Goal: Task Accomplishment & Management: Use online tool/utility

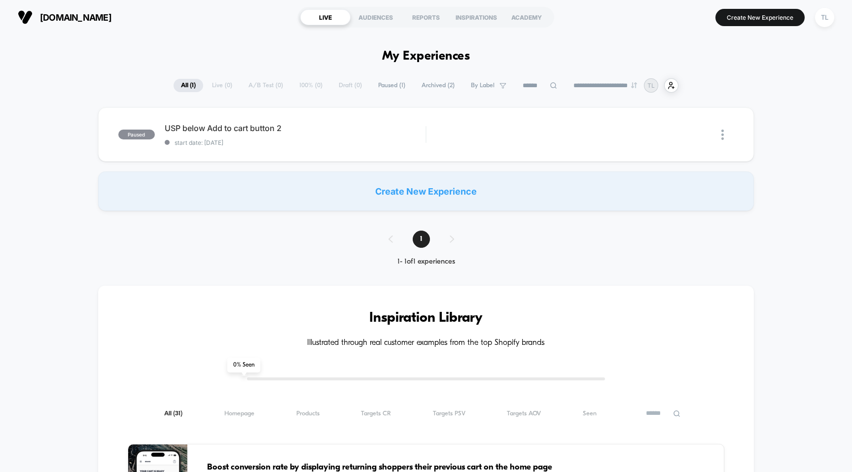
click at [450, 237] on div "1" at bounding box center [426, 239] width 95 height 17
click at [390, 243] on div "1" at bounding box center [426, 239] width 95 height 17
click at [386, 86] on span "Paused ( 1 )" at bounding box center [392, 85] width 42 height 13
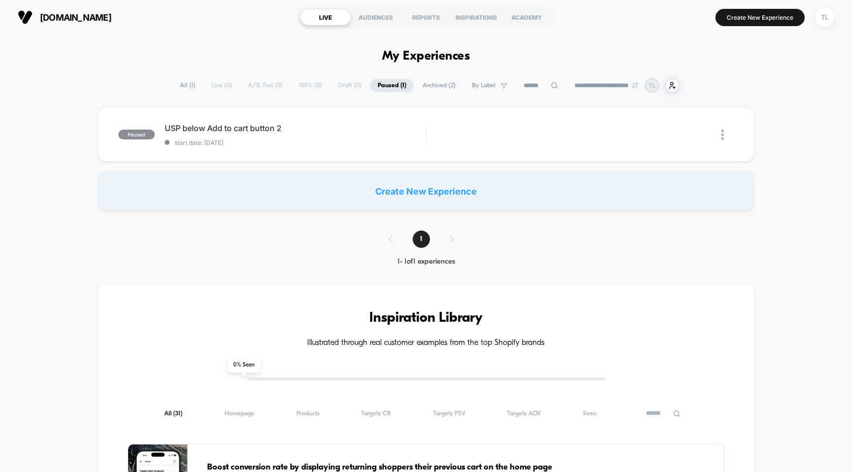
click at [178, 86] on span "All ( 1 )" at bounding box center [188, 85] width 30 height 13
click at [445, 12] on div "REPORTS" at bounding box center [426, 17] width 50 height 16
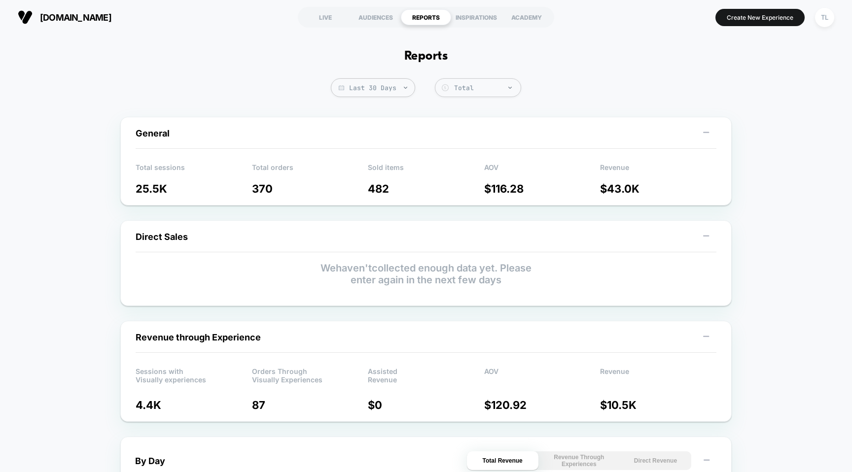
click at [327, 9] on section "LIVE AUDIENCES REPORTS INSPIRATIONS ACADEMY" at bounding box center [425, 17] width 269 height 25
click at [326, 16] on div "LIVE" at bounding box center [325, 17] width 50 height 16
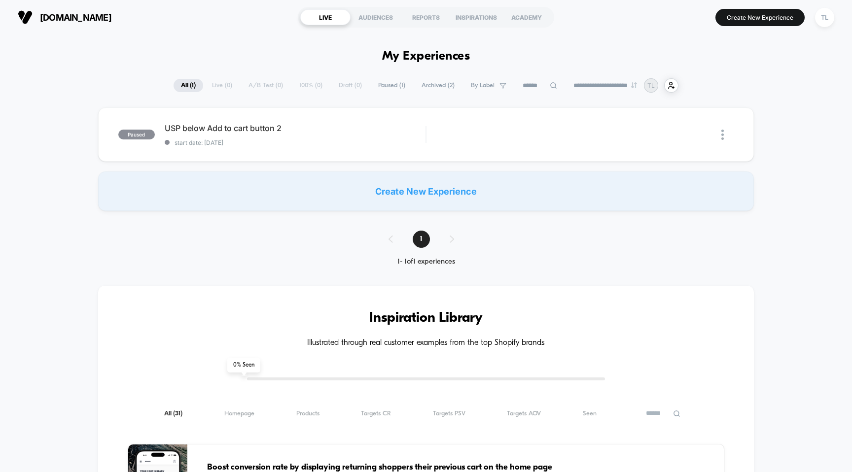
click at [436, 86] on span "Archived ( 2 )" at bounding box center [438, 85] width 48 height 13
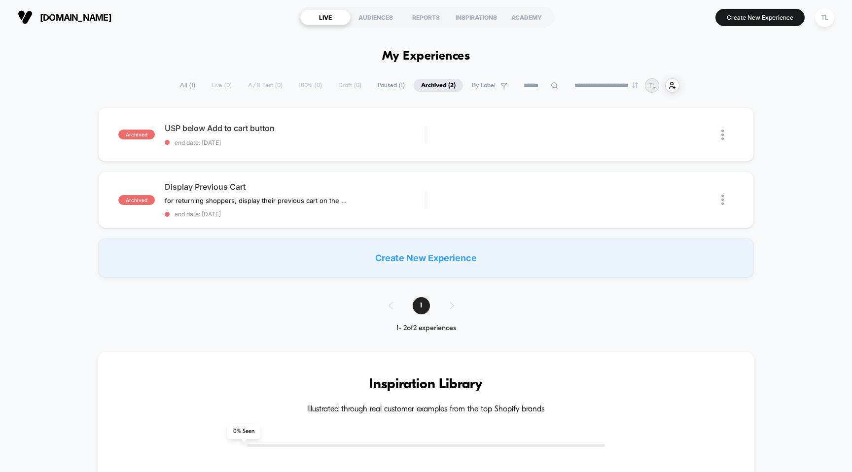
click at [180, 88] on span "All ( 1 )" at bounding box center [188, 85] width 30 height 13
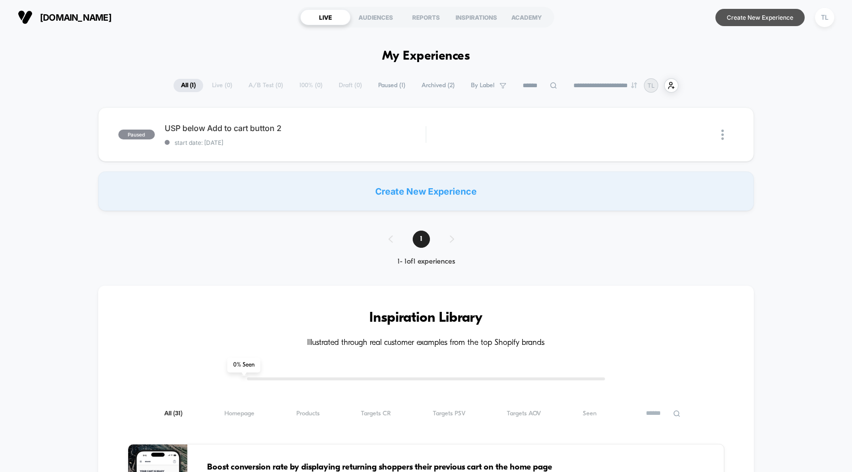
click at [752, 20] on button "Create New Experience" at bounding box center [759, 17] width 89 height 17
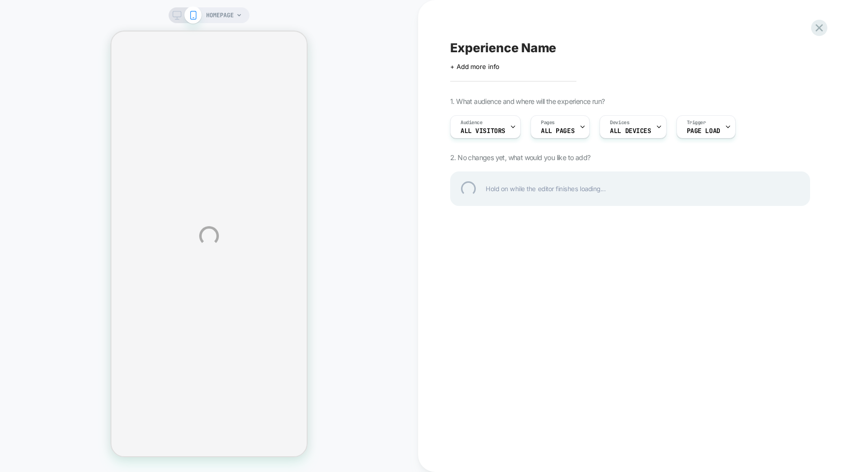
click at [559, 133] on div "HOMEPAGE Experience Name Click to edit experience details + Add more info 1. Wh…" at bounding box center [426, 236] width 852 height 472
click at [573, 130] on div "HOMEPAGE Experience Name Click to edit experience details + Add more info 1. Wh…" at bounding box center [426, 236] width 852 height 472
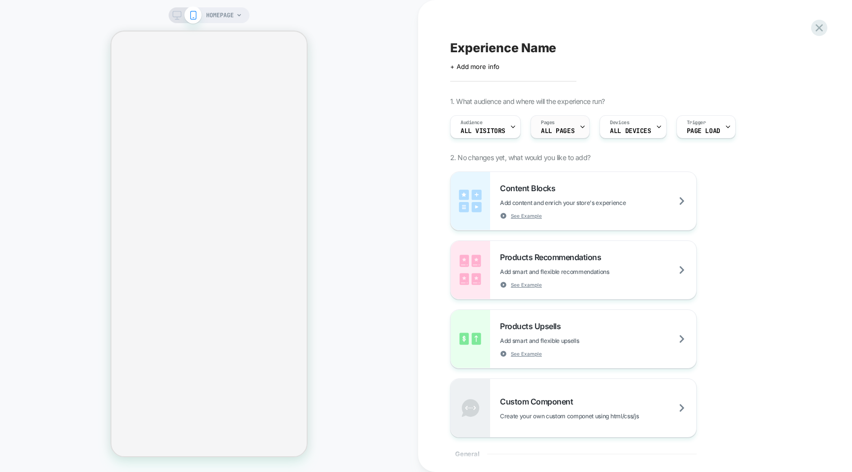
click at [570, 127] on div "Pages ALL PAGES" at bounding box center [557, 127] width 53 height 22
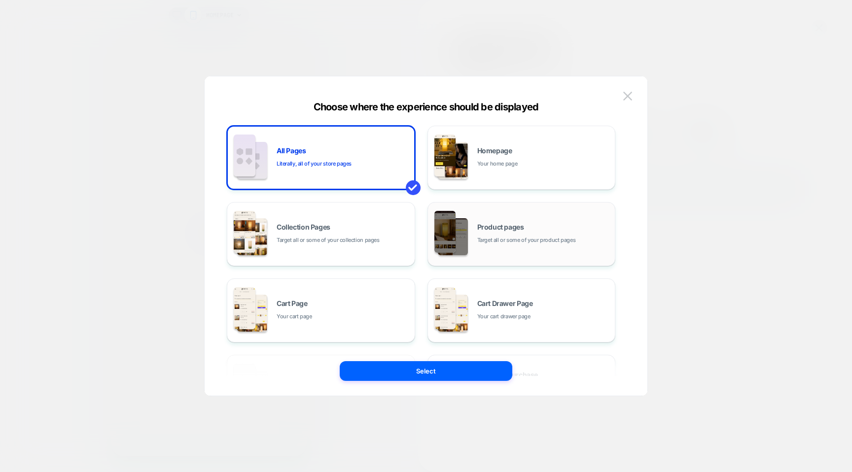
click at [523, 229] on div "HOMEPAGE Experience Name Click to edit experience details + Add more info 1. Wh…" at bounding box center [426, 236] width 852 height 472
click at [510, 249] on div "Product pages Target all or some of your product pages" at bounding box center [522, 234] width 178 height 54
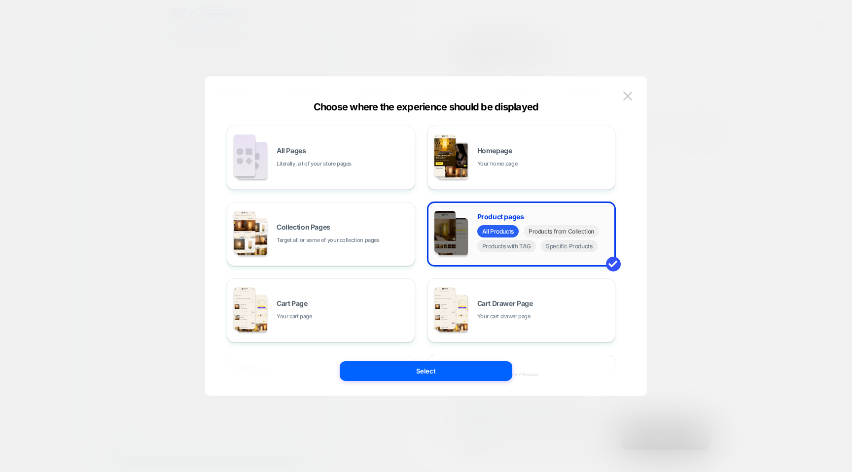
click at [561, 235] on span "Products from Collection" at bounding box center [561, 231] width 75 height 12
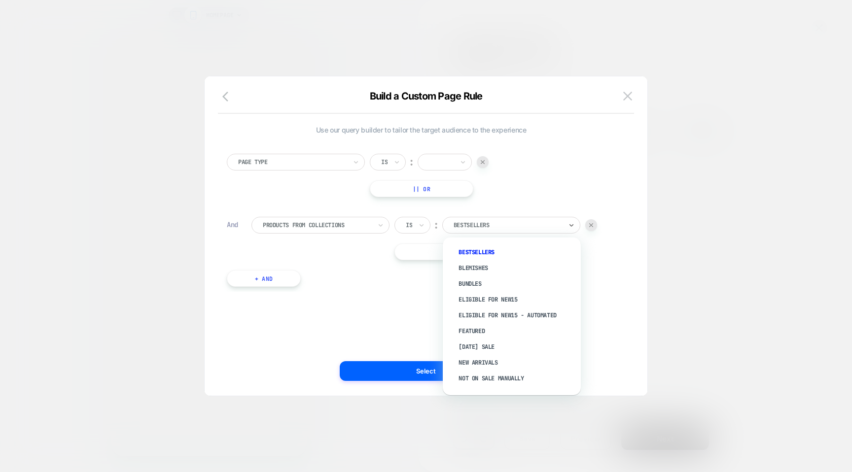
click at [475, 227] on div at bounding box center [508, 225] width 108 height 9
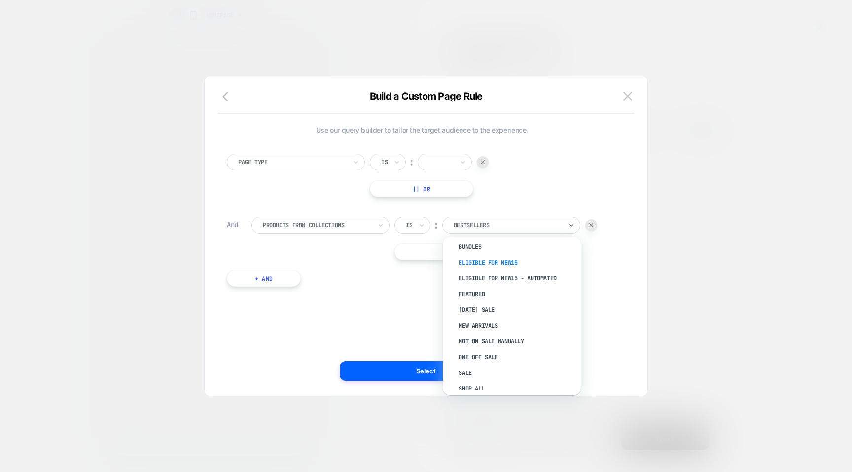
scroll to position [105, 0]
click at [492, 353] on div "Table Lamps" at bounding box center [517, 353] width 128 height 16
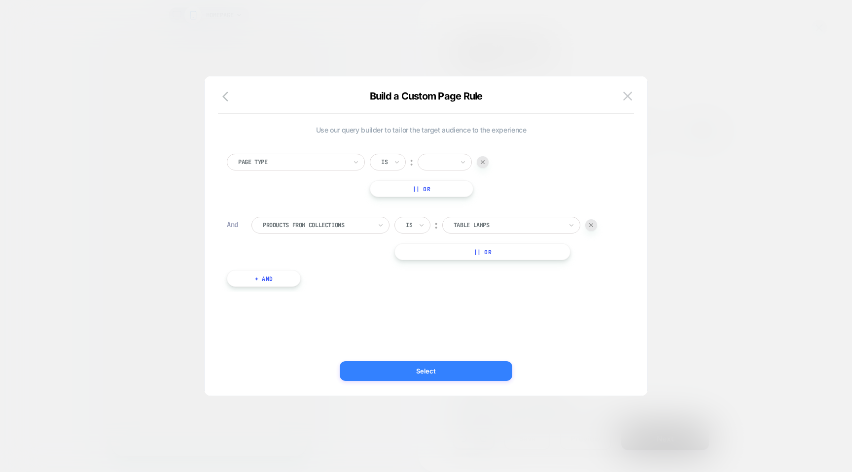
click at [442, 372] on button "Select" at bounding box center [426, 371] width 173 height 20
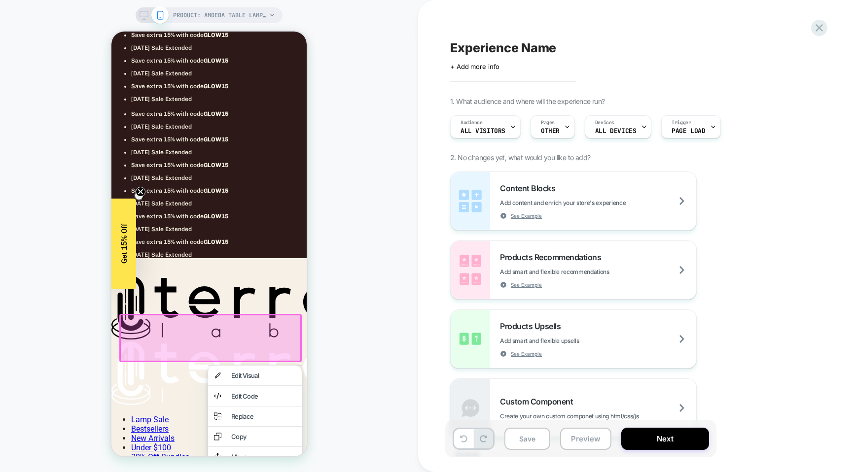
scroll to position [143, 0]
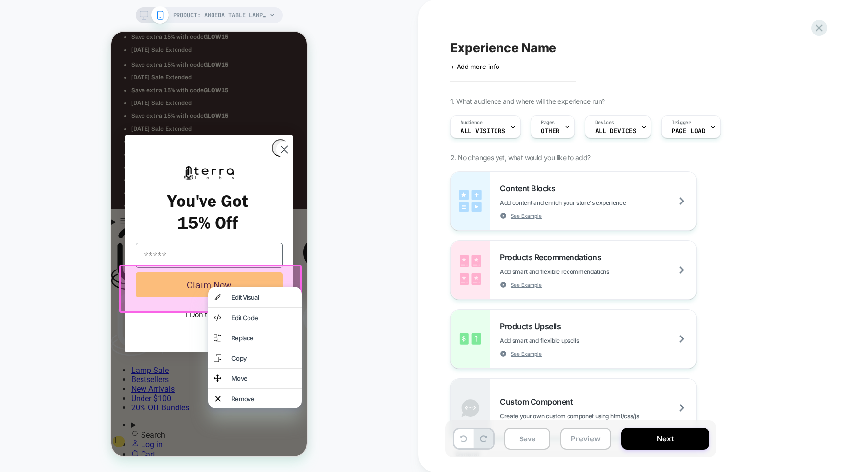
click at [282, 147] on icon "Close dialog" at bounding box center [284, 149] width 7 height 7
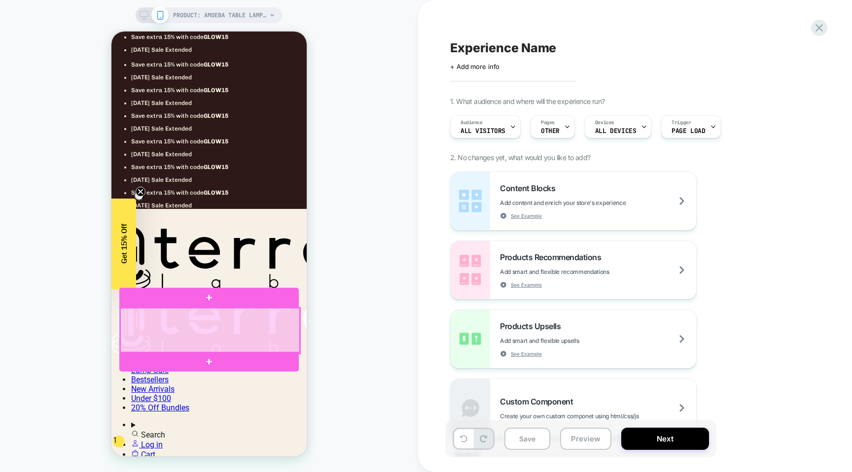
click at [294, 344] on div at bounding box center [209, 330] width 179 height 45
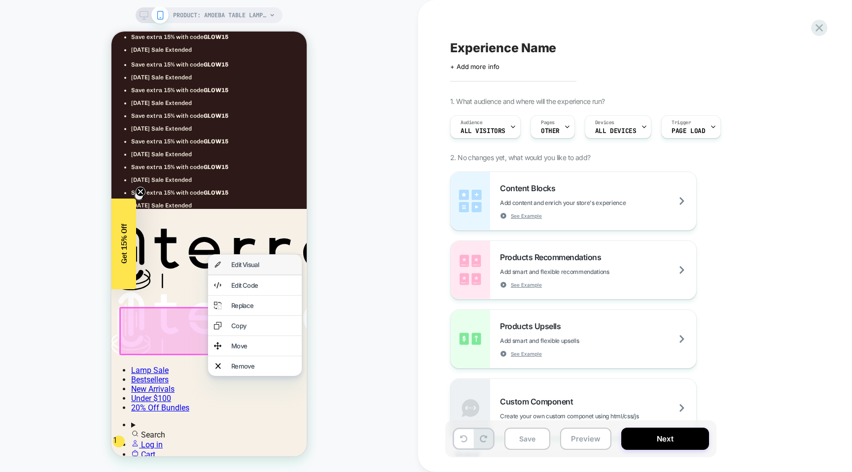
click at [273, 269] on div "Edit Visual" at bounding box center [263, 265] width 65 height 8
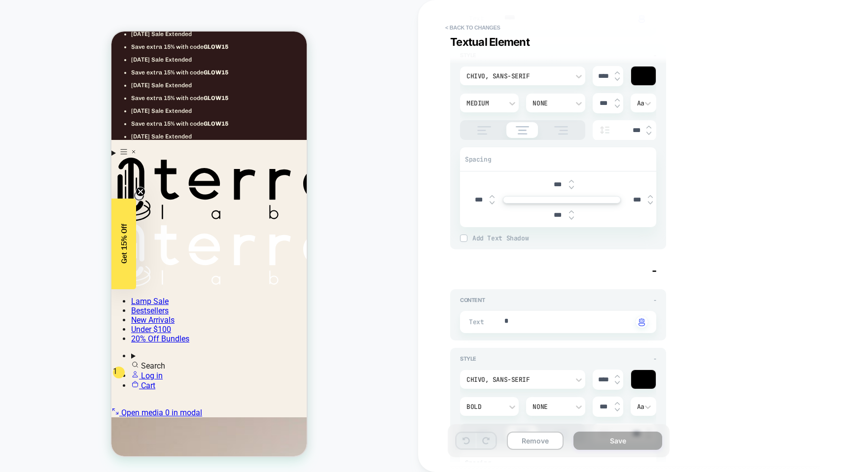
scroll to position [37, 0]
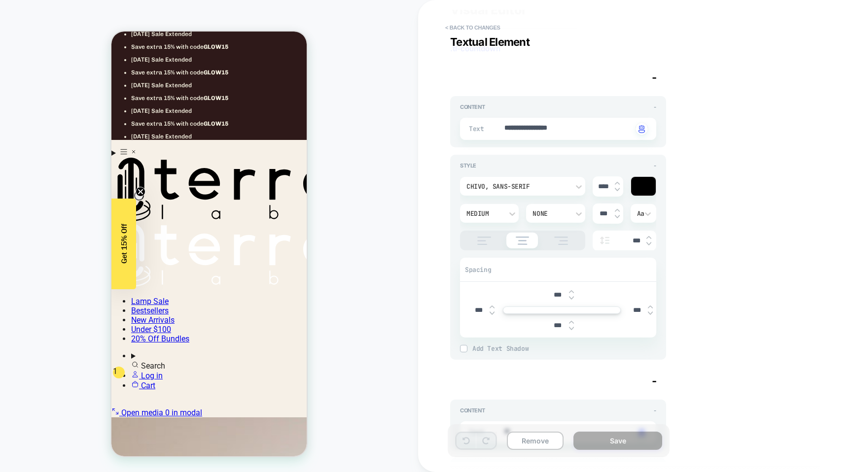
type textarea "*"
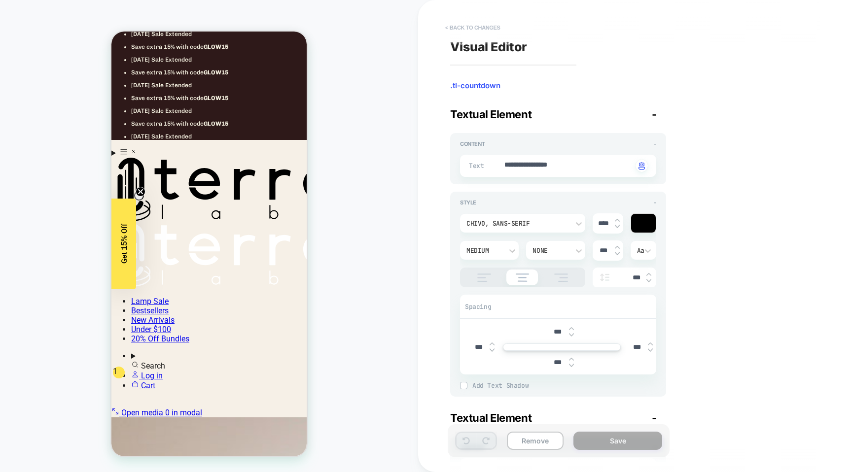
click at [470, 27] on button "< Back to changes" at bounding box center [472, 28] width 65 height 16
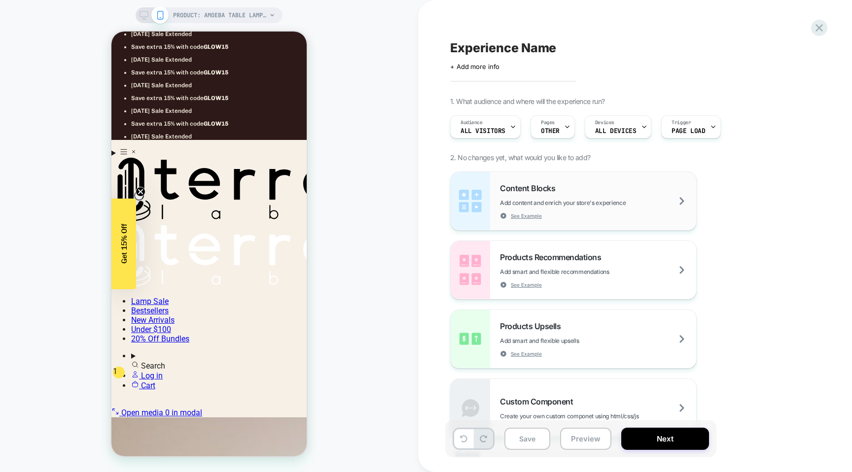
click at [585, 197] on div "Content Blocks Add content and enrich your store's experience See Example" at bounding box center [598, 201] width 196 height 36
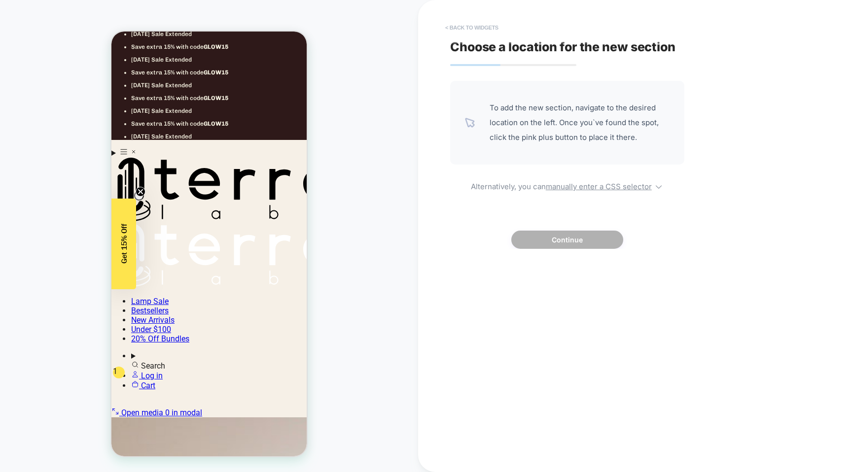
click at [456, 25] on button "< Back to widgets" at bounding box center [471, 28] width 63 height 16
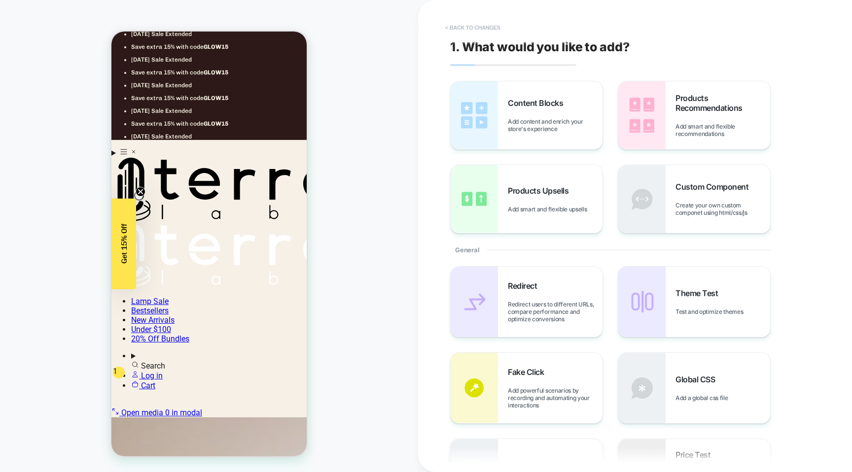
click at [470, 32] on button "< Back to changes" at bounding box center [472, 28] width 65 height 16
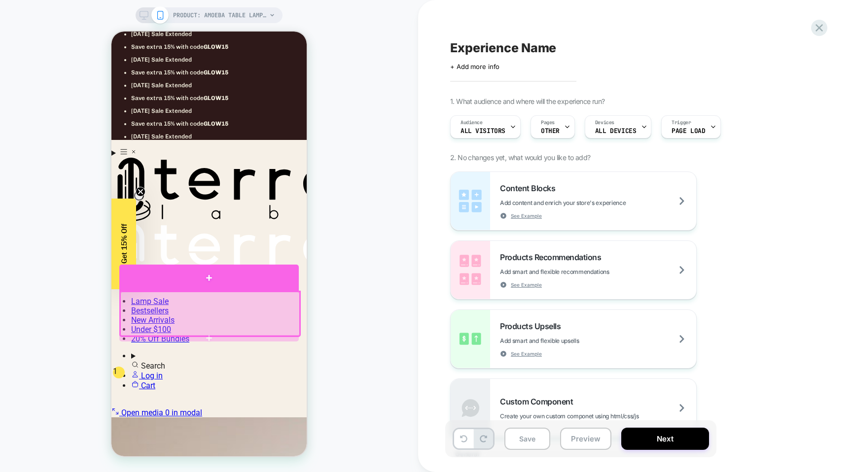
click at [230, 280] on div at bounding box center [208, 278] width 179 height 26
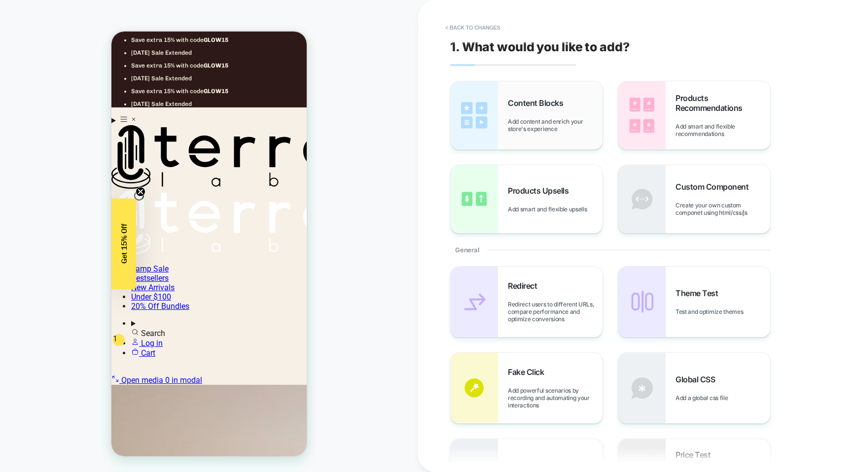
click at [554, 116] on div "Content Blocks Add content and enrich your store's experience" at bounding box center [555, 115] width 95 height 35
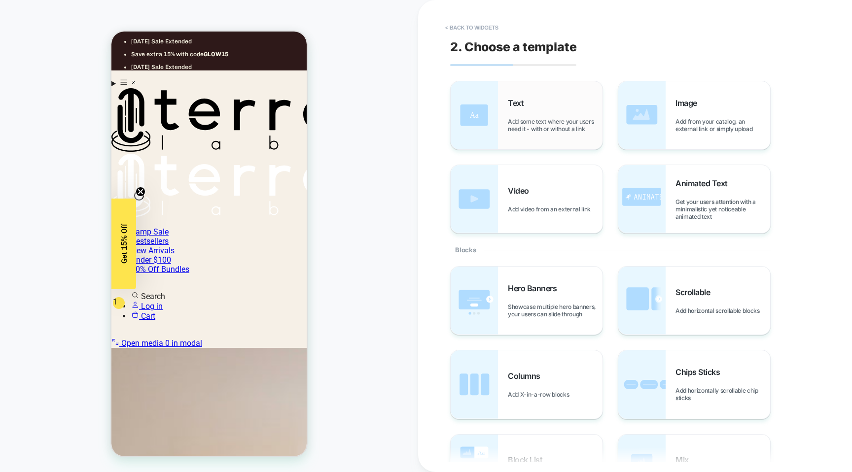
click at [547, 122] on span "Add some text where your users need it - with or without a link" at bounding box center [555, 125] width 95 height 15
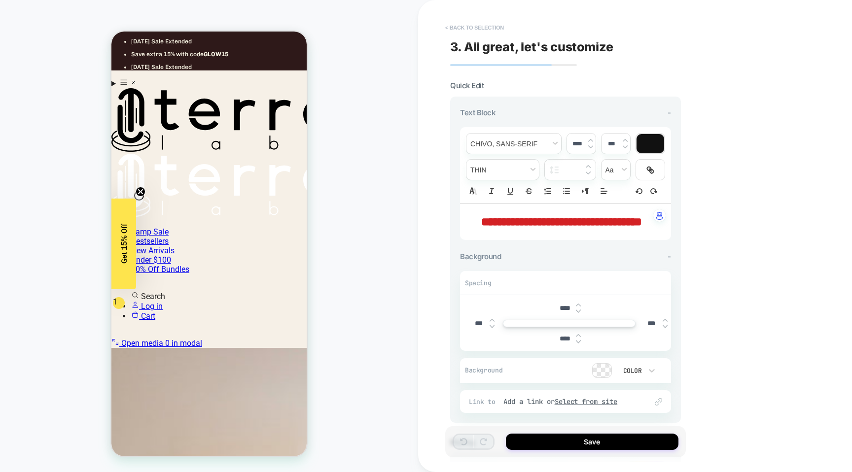
click at [475, 30] on button "< Back to selection" at bounding box center [474, 28] width 69 height 16
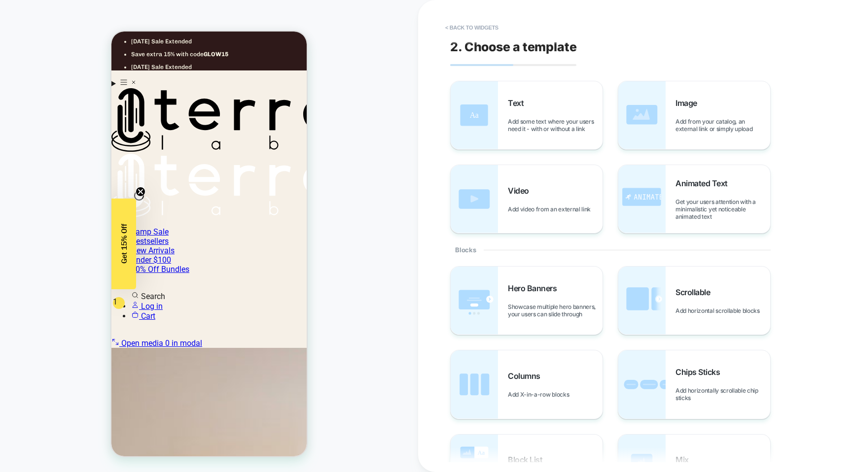
click at [475, 30] on button "< Back to widgets" at bounding box center [471, 28] width 63 height 16
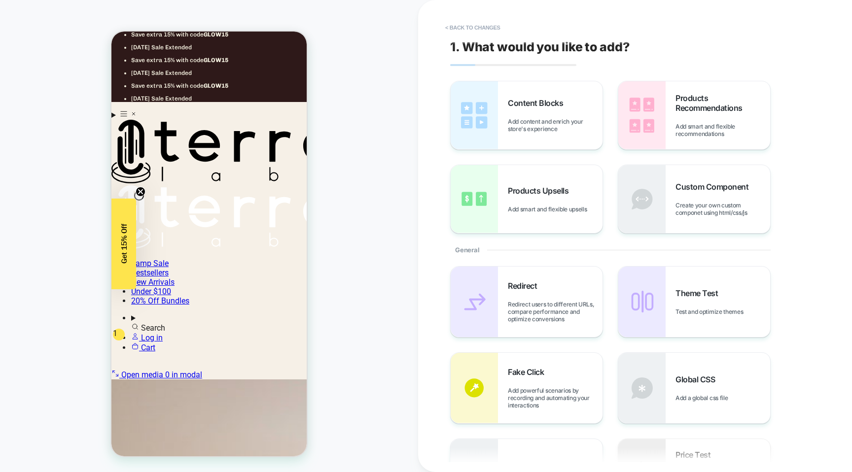
scroll to position [247, 0]
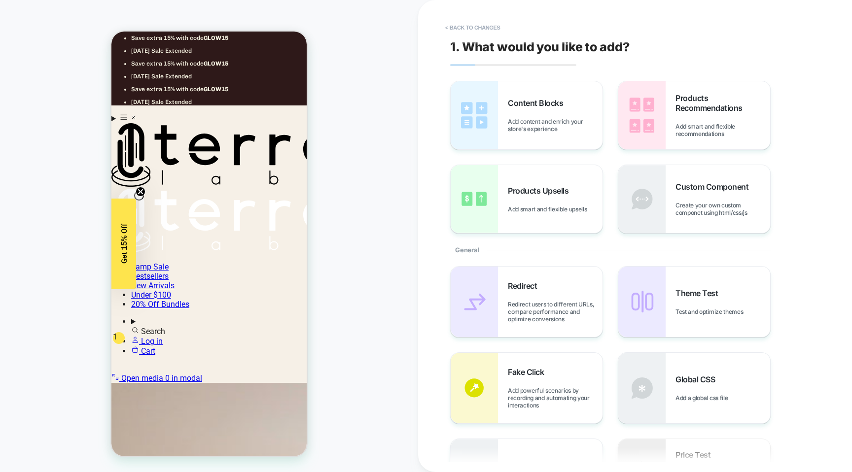
click at [475, 30] on button "< Back to changes" at bounding box center [472, 28] width 65 height 16
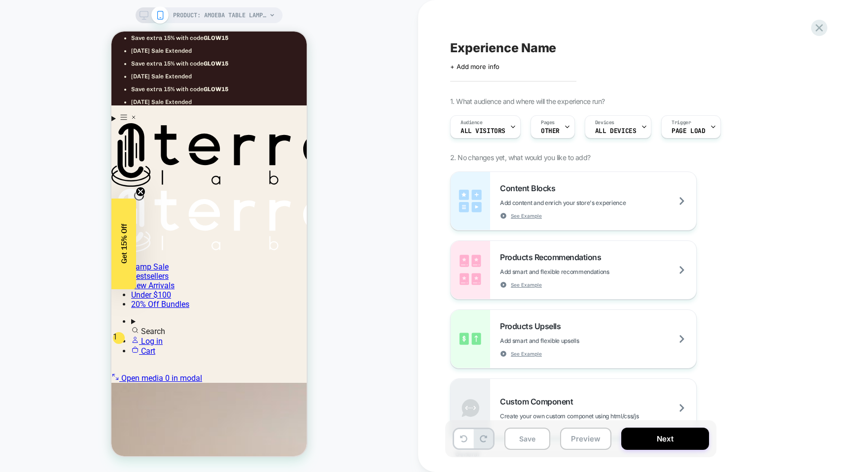
click at [492, 46] on span "Experience Name" at bounding box center [503, 47] width 106 height 15
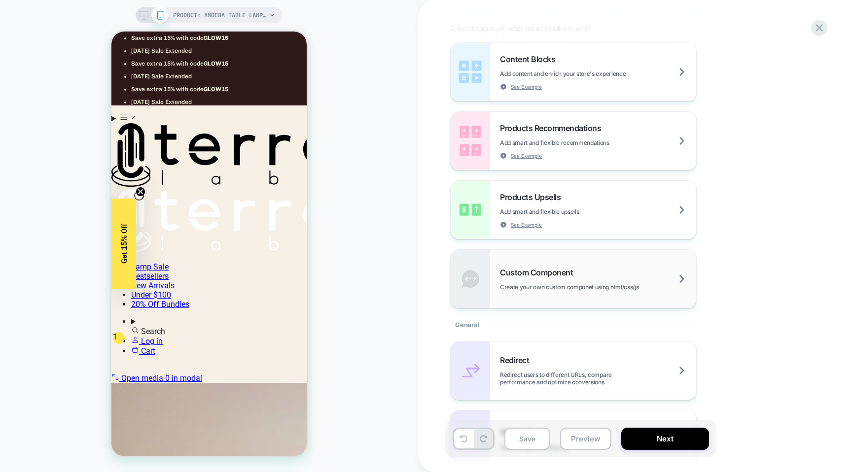
scroll to position [134, 0]
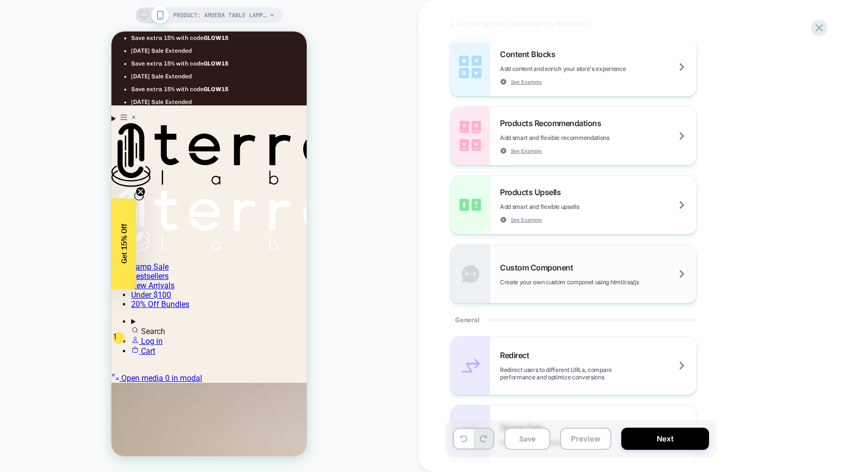
type textarea "**********"
click at [669, 280] on span "Create your own custom componet using html/css/js" at bounding box center [594, 282] width 188 height 7
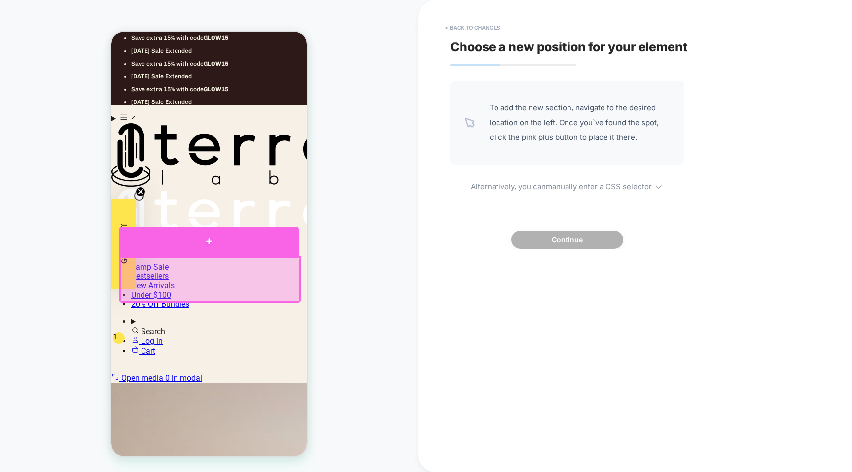
click at [263, 245] on div at bounding box center [208, 242] width 179 height 30
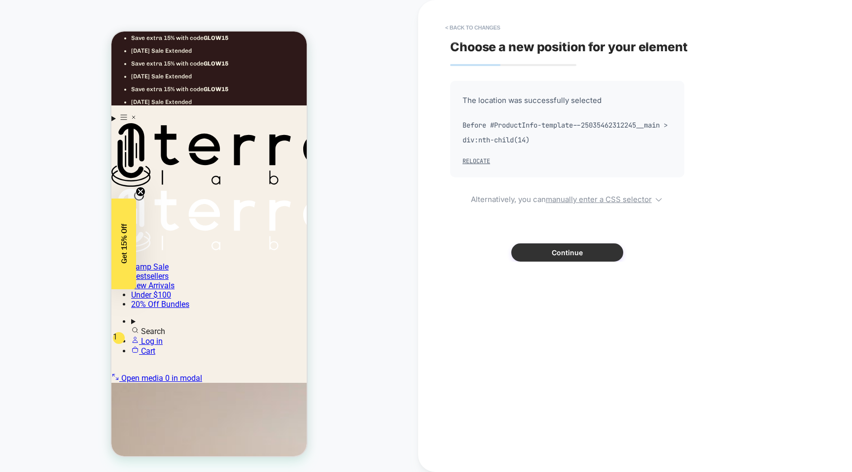
click at [566, 253] on button "Continue" at bounding box center [567, 253] width 112 height 18
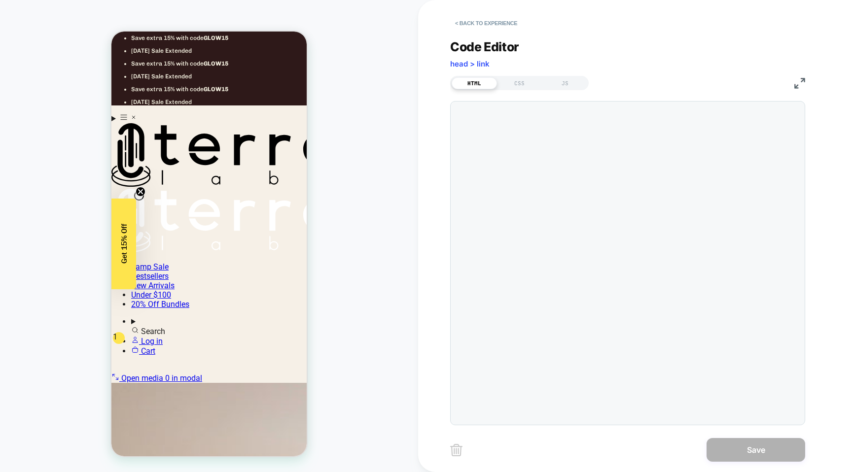
click at [552, 154] on div at bounding box center [627, 263] width 355 height 324
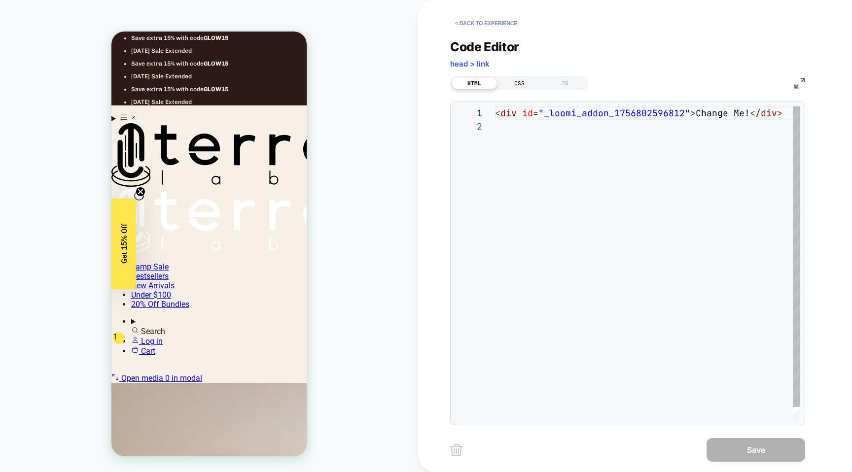
scroll to position [13, 0]
click at [526, 82] on div "CSS" at bounding box center [519, 83] width 45 height 12
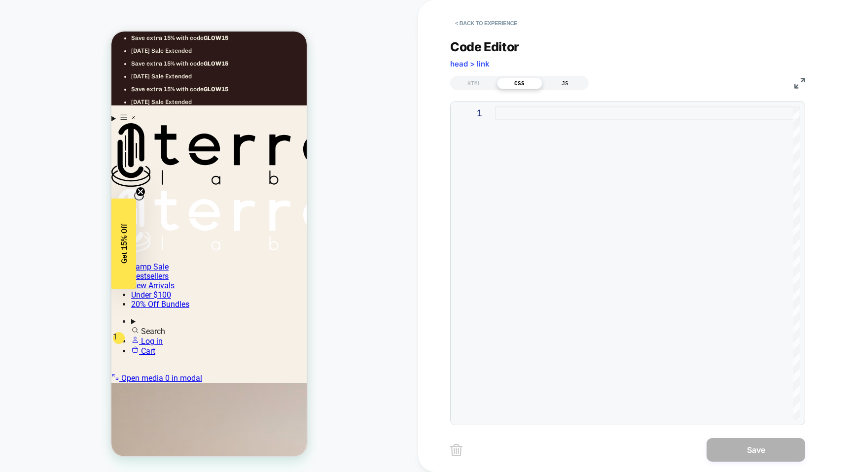
click at [569, 82] on div "JS" at bounding box center [564, 83] width 45 height 12
click at [472, 27] on button "< Back to experience" at bounding box center [486, 23] width 72 height 16
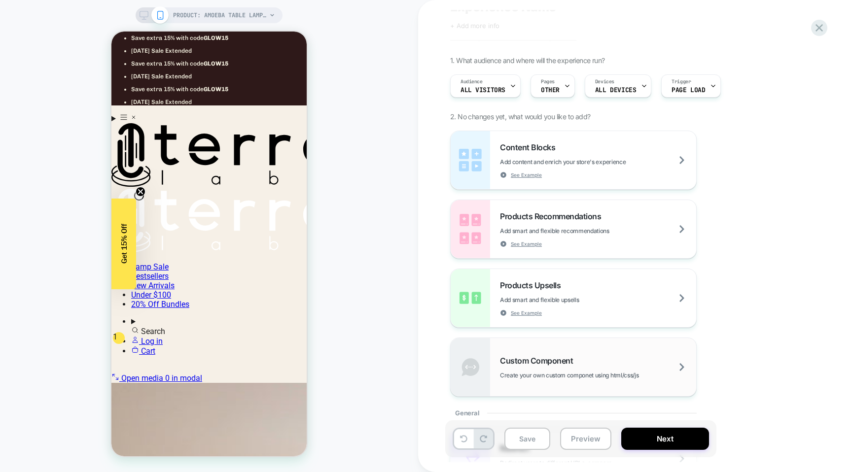
scroll to position [0, 0]
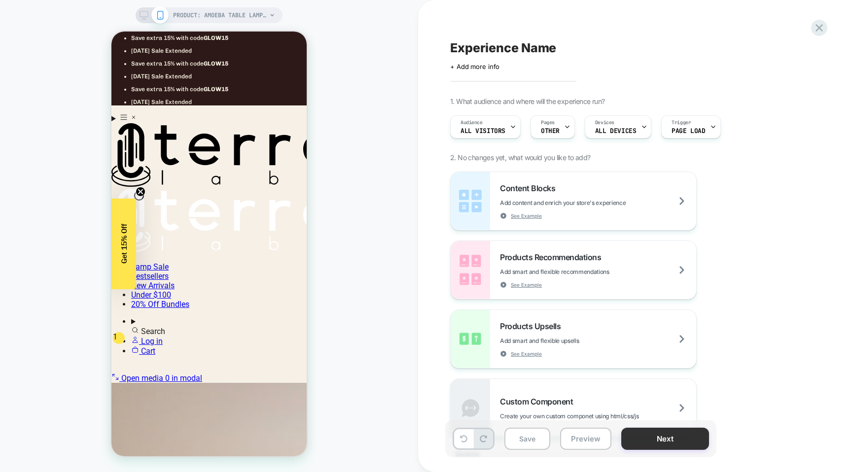
click at [660, 439] on button "Next" at bounding box center [665, 439] width 88 height 22
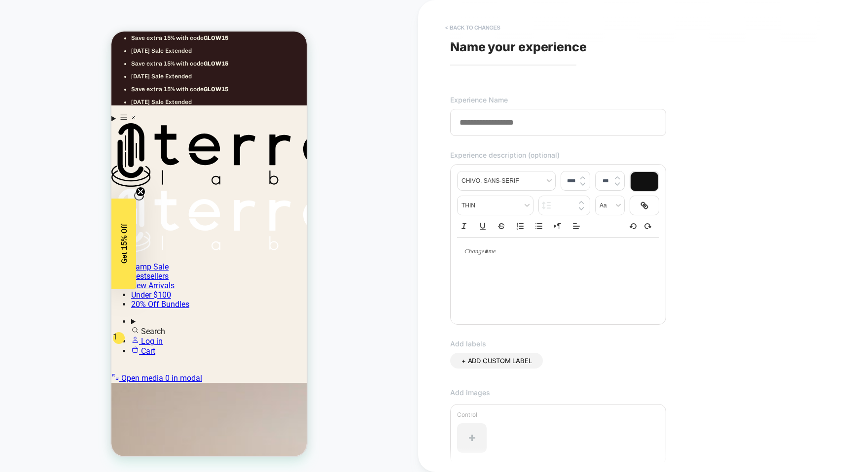
click at [474, 24] on button "< Back to changes" at bounding box center [472, 28] width 65 height 16
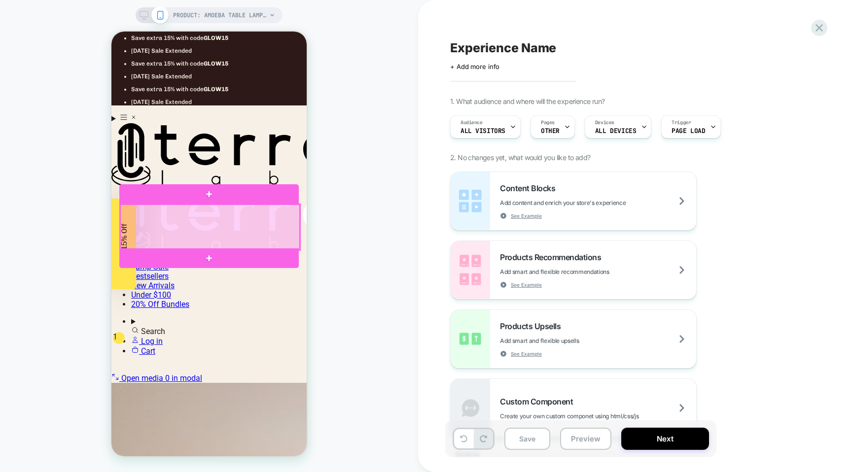
click at [291, 228] on div at bounding box center [209, 227] width 179 height 45
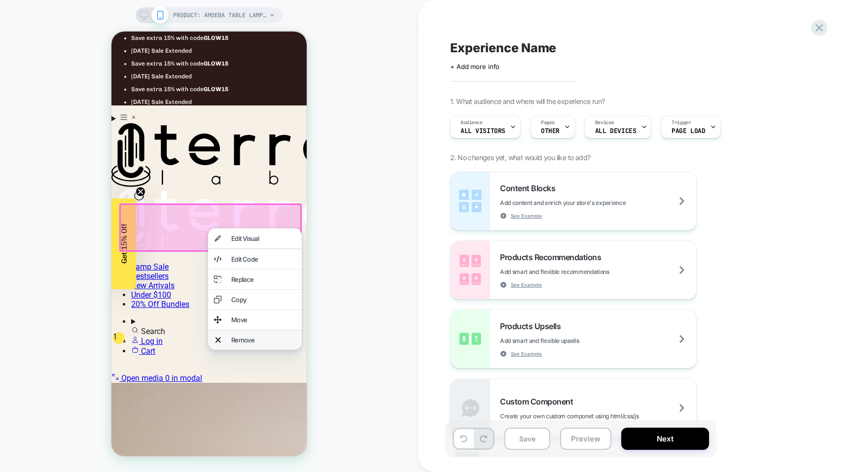
click at [255, 344] on div "Remove" at bounding box center [263, 340] width 65 height 8
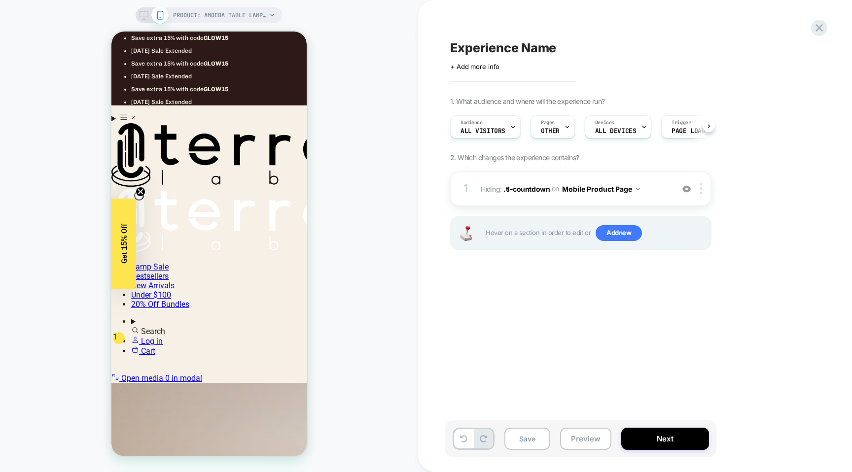
click at [493, 52] on span "Experience Name" at bounding box center [503, 47] width 106 height 15
type textarea "**********"
click at [668, 437] on button "Next" at bounding box center [665, 439] width 88 height 22
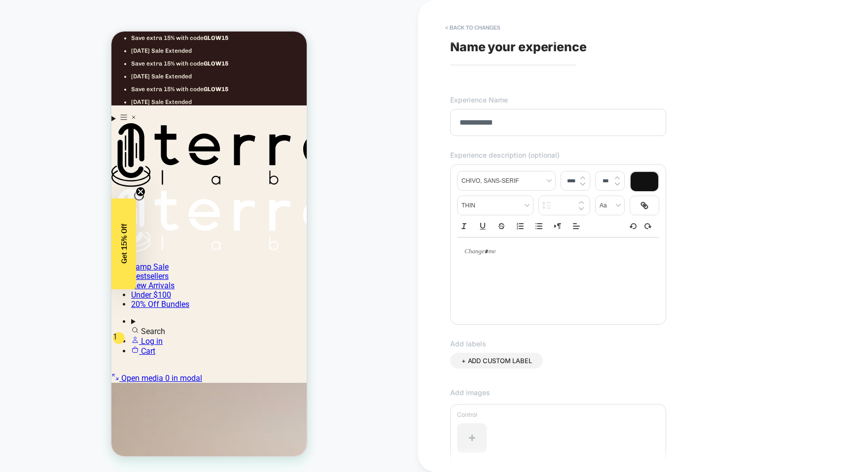
click at [478, 126] on input "**********" at bounding box center [558, 122] width 216 height 27
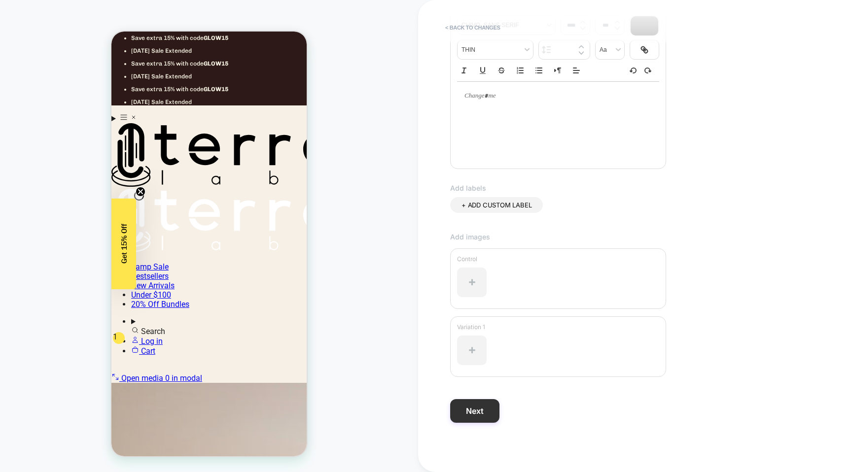
type input "**********"
click at [476, 415] on button "Next" at bounding box center [474, 411] width 49 height 24
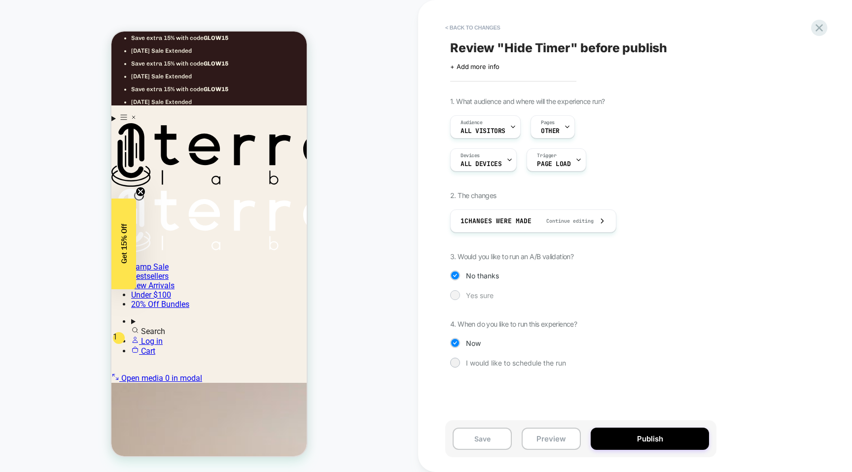
click at [455, 297] on div at bounding box center [454, 294] width 7 height 7
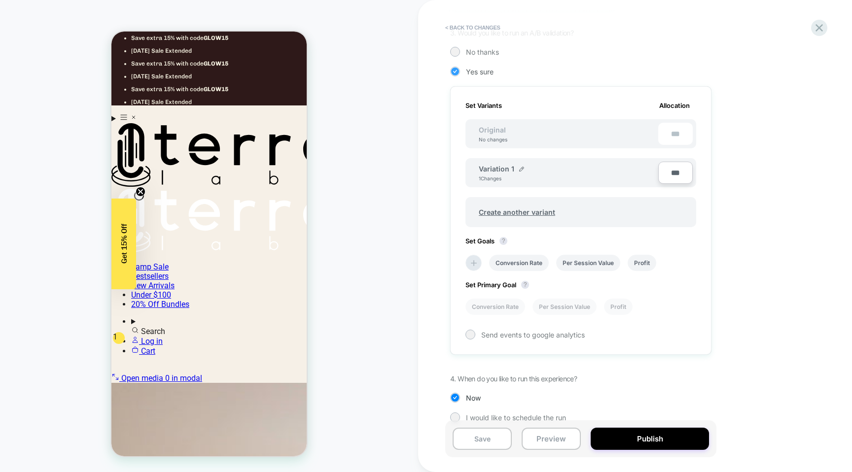
scroll to position [238, 0]
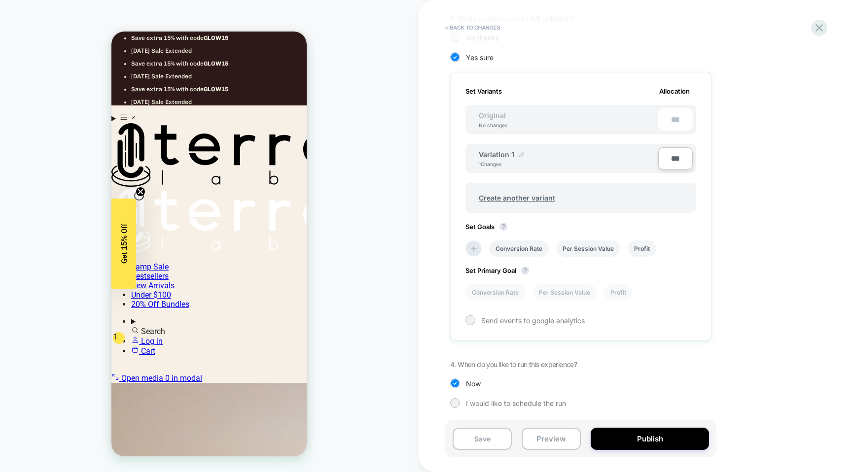
click at [519, 155] on img at bounding box center [521, 154] width 5 height 5
click at [513, 159] on input "**********" at bounding box center [514, 159] width 71 height 19
type input "**********"
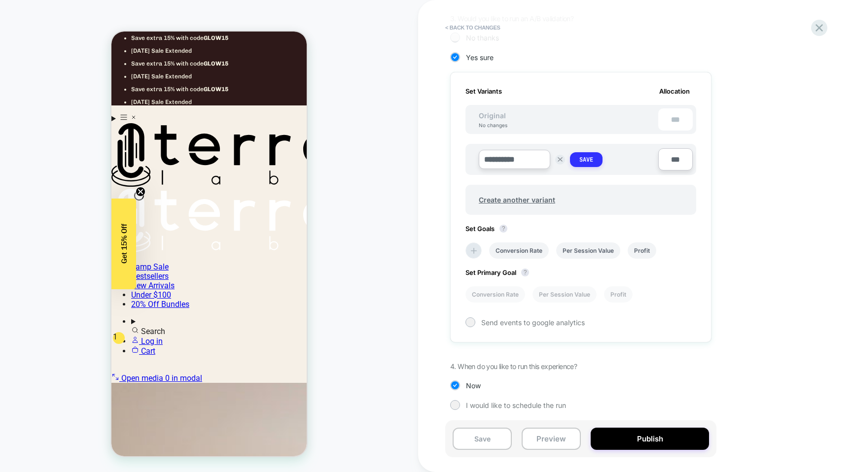
click at [587, 160] on strong "Save" at bounding box center [586, 160] width 14 height 8
drag, startPoint x: 639, startPoint y: 440, endPoint x: 601, endPoint y: 388, distance: 65.0
click at [601, 388] on div "< Back to changes Review " Hide Timer " before publish Click to edit experience…" at bounding box center [635, 236] width 370 height 472
click at [550, 448] on button "Preview" at bounding box center [551, 439] width 59 height 22
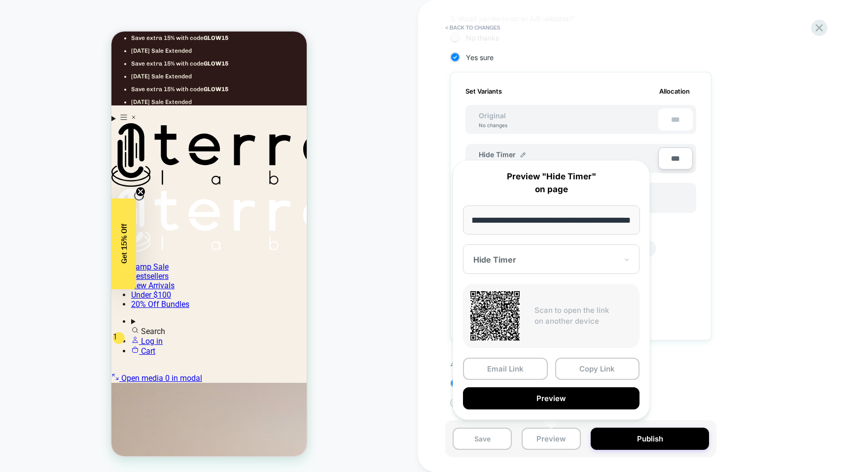
scroll to position [0, 0]
click at [669, 372] on div "1. What audience and where will the experience run? Audience All Visitors Pages…" at bounding box center [630, 141] width 360 height 564
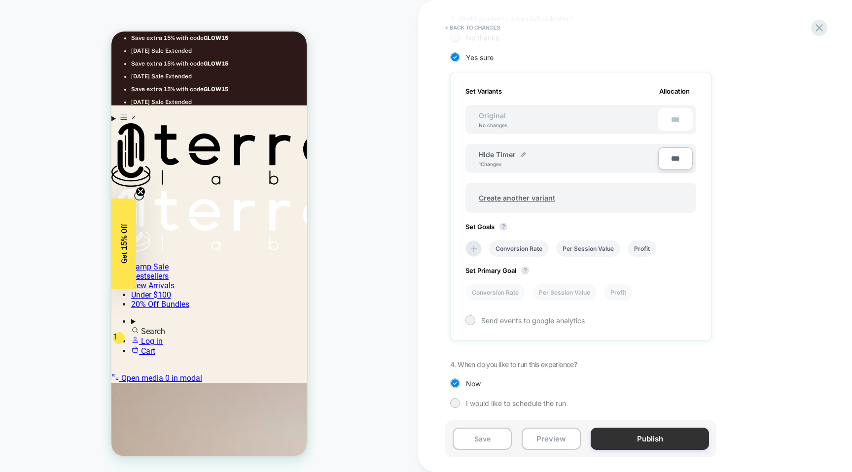
click at [653, 442] on button "Publish" at bounding box center [650, 439] width 118 height 22
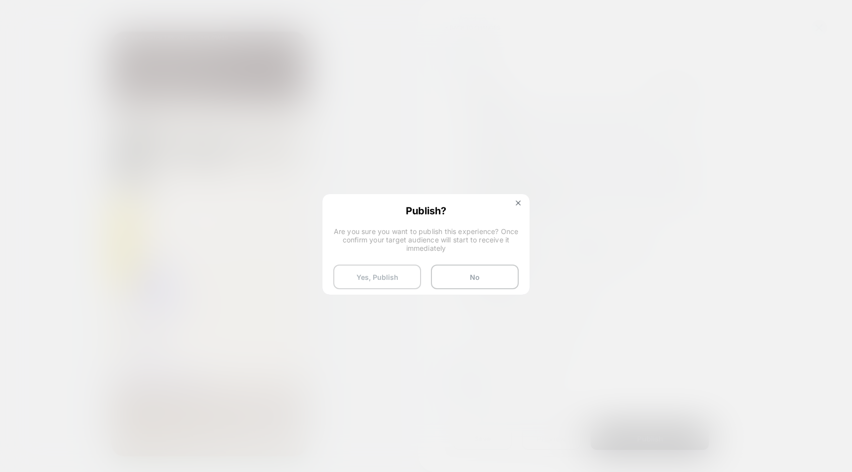
click at [358, 282] on button "Yes, Publish" at bounding box center [377, 277] width 88 height 25
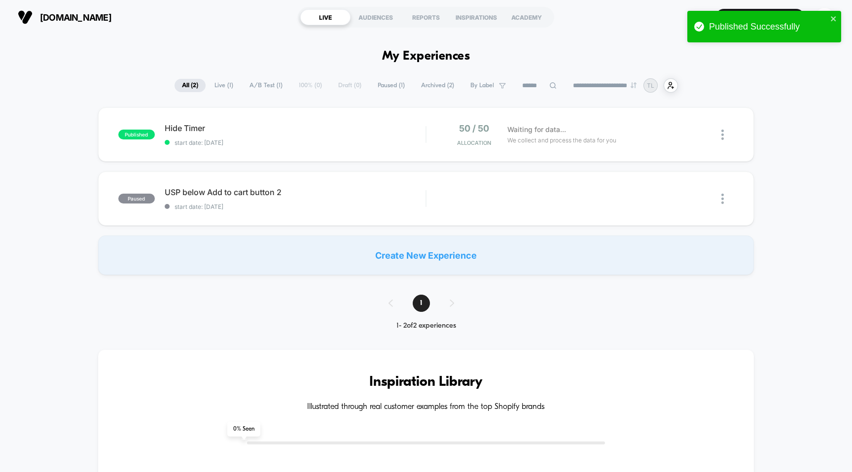
click at [306, 145] on span "start date: [DATE]" at bounding box center [295, 142] width 261 height 7
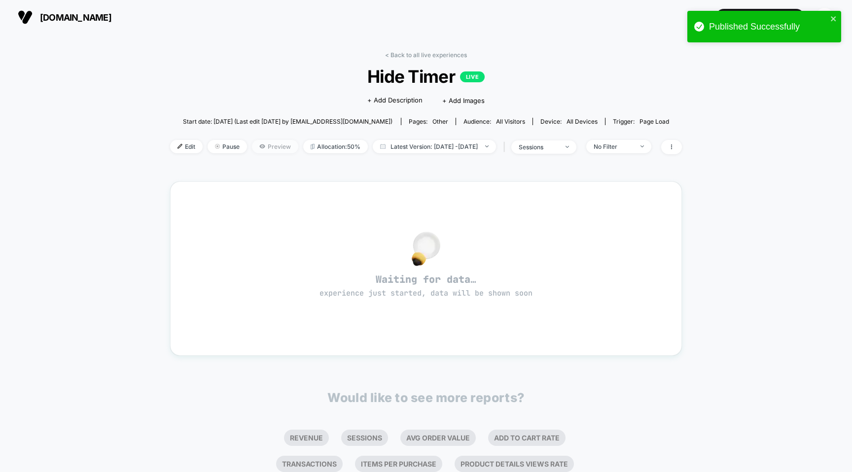
click at [263, 149] on span "Preview" at bounding box center [275, 146] width 46 height 13
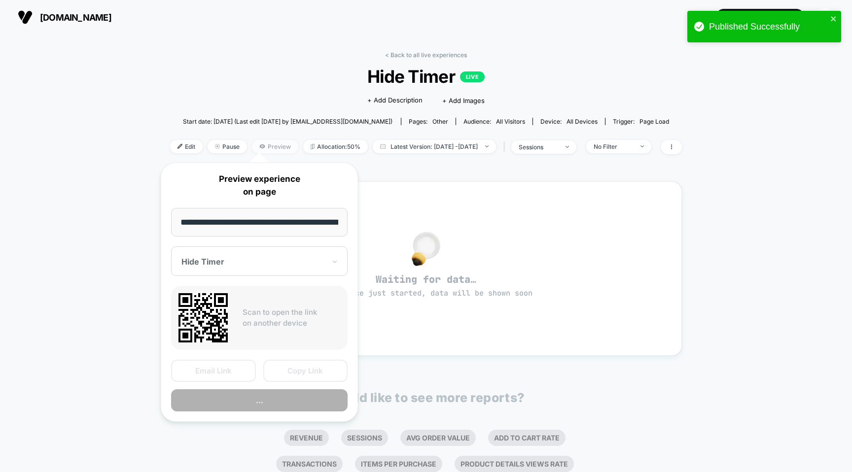
scroll to position [0, 68]
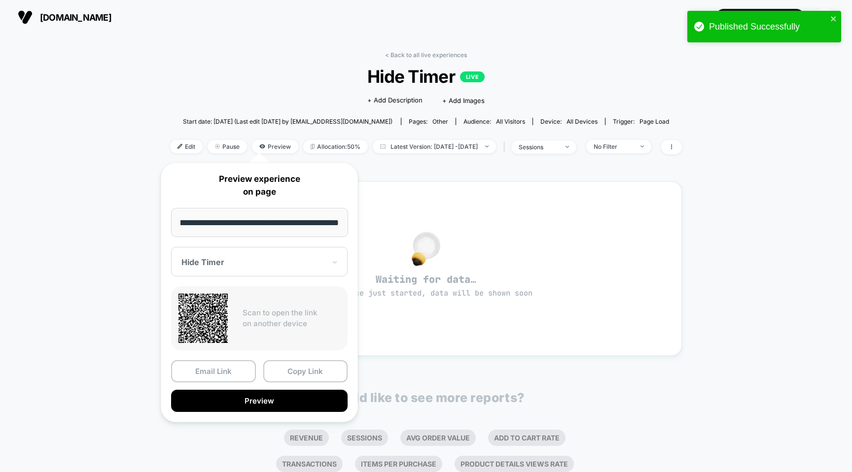
click at [257, 224] on input "**********" at bounding box center [259, 222] width 177 height 29
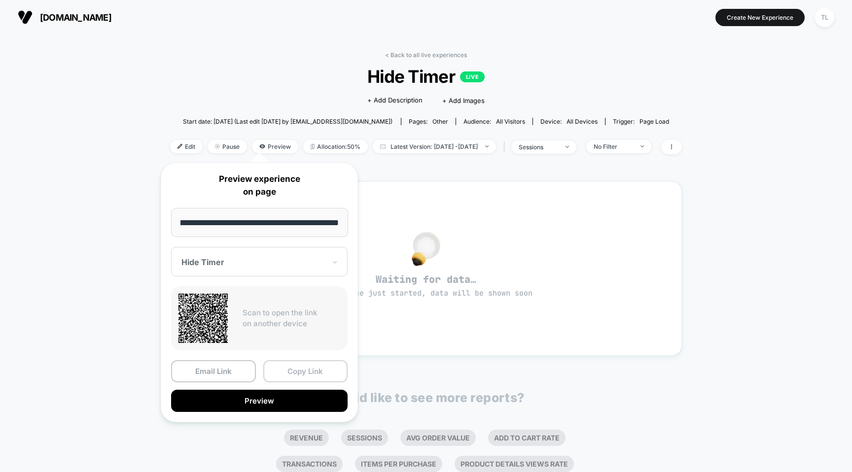
scroll to position [0, 0]
click at [302, 375] on button "Copy Link" at bounding box center [305, 371] width 85 height 22
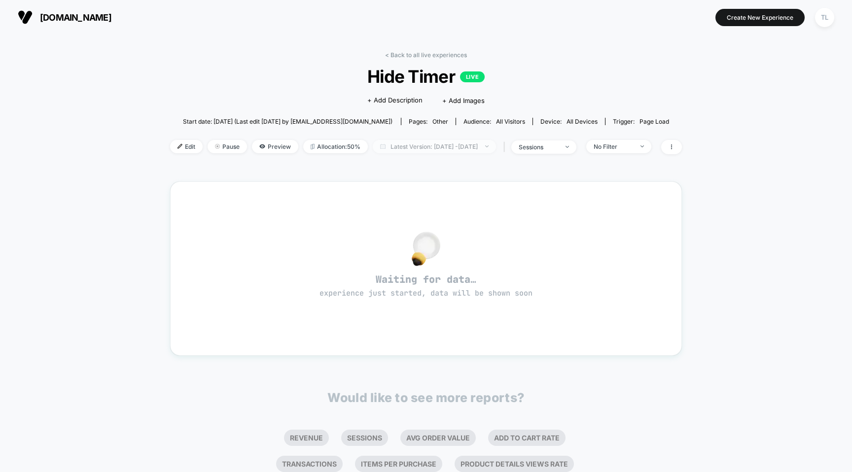
click at [452, 150] on span "Latest Version: [DATE] - [DATE]" at bounding box center [434, 146] width 123 height 13
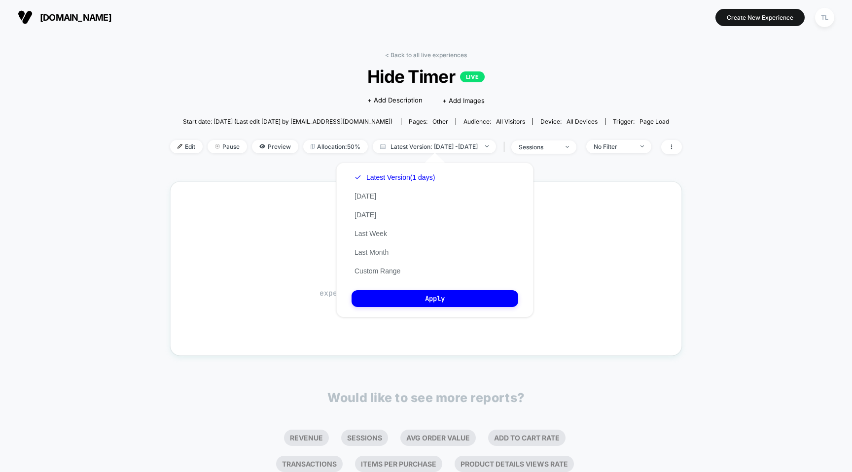
click at [305, 176] on div "< Back to all live experiences Hide Timer LIVE Click to edit experience details…" at bounding box center [426, 299] width 512 height 511
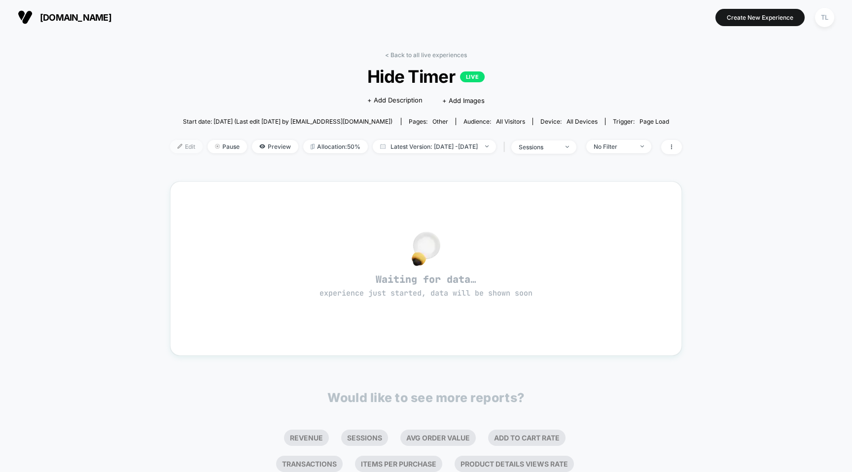
click at [178, 148] on img at bounding box center [180, 146] width 5 height 5
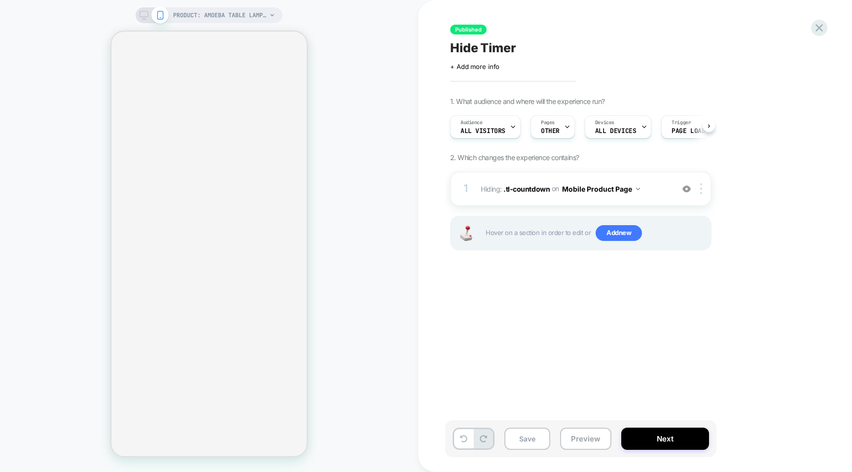
scroll to position [0, 0]
click at [825, 29] on icon at bounding box center [819, 27] width 13 height 13
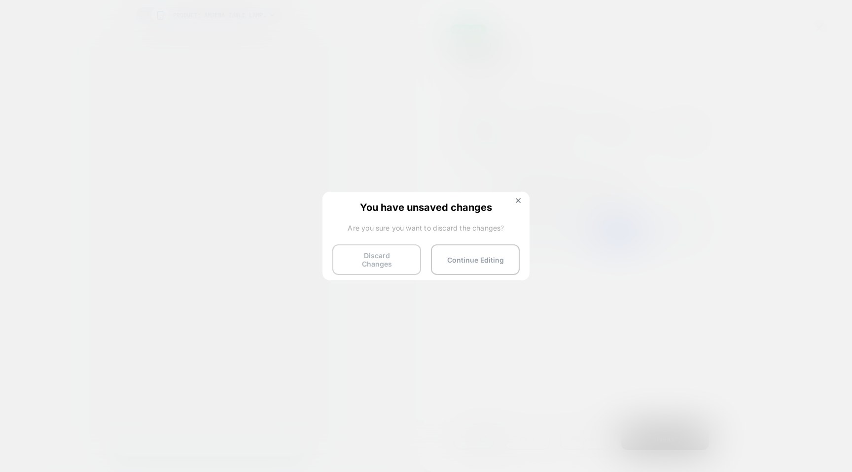
click at [383, 253] on button "Discard Changes" at bounding box center [376, 260] width 89 height 31
